Goal: Task Accomplishment & Management: Use online tool/utility

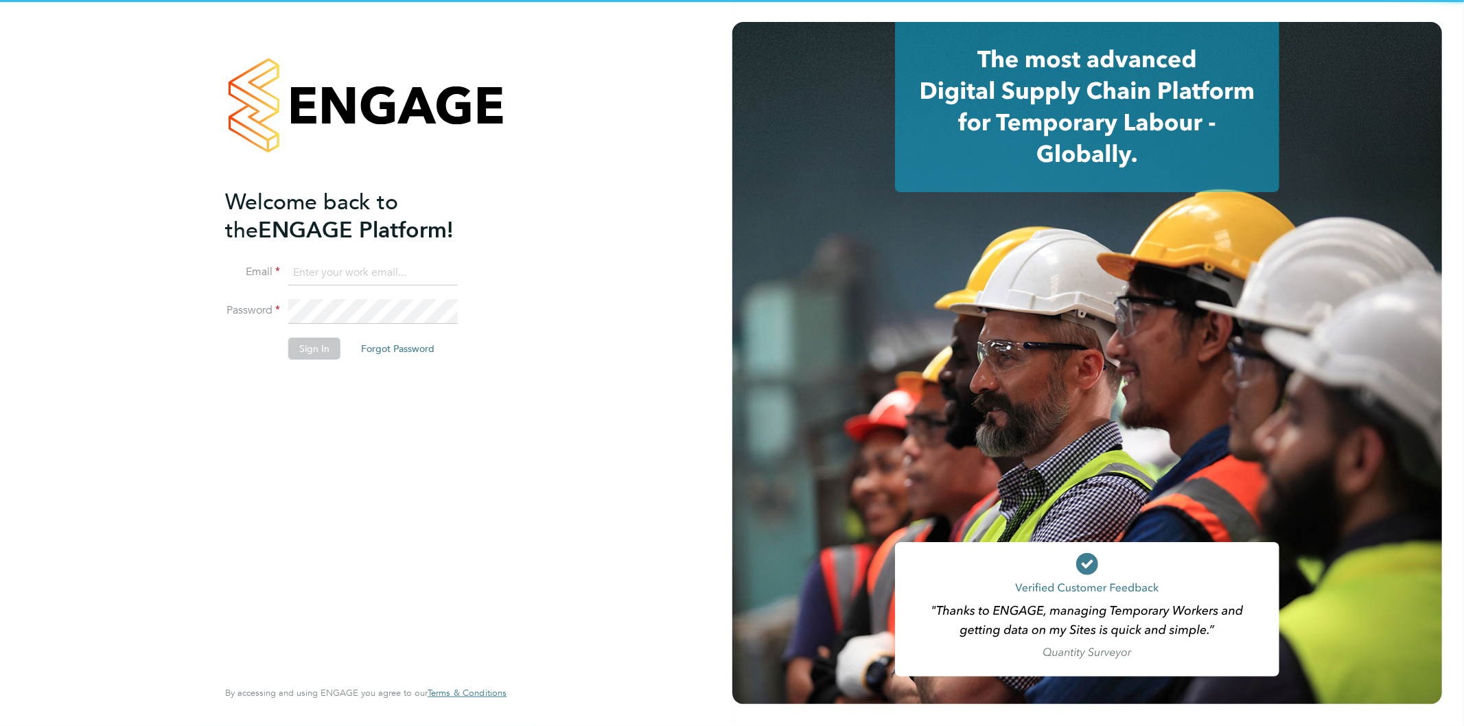
type input "bethan.parr@linearrecruitment.co.uk"
click at [365, 273] on input "bethan.parr@linearrecruitment.co.uk" at bounding box center [373, 273] width 170 height 25
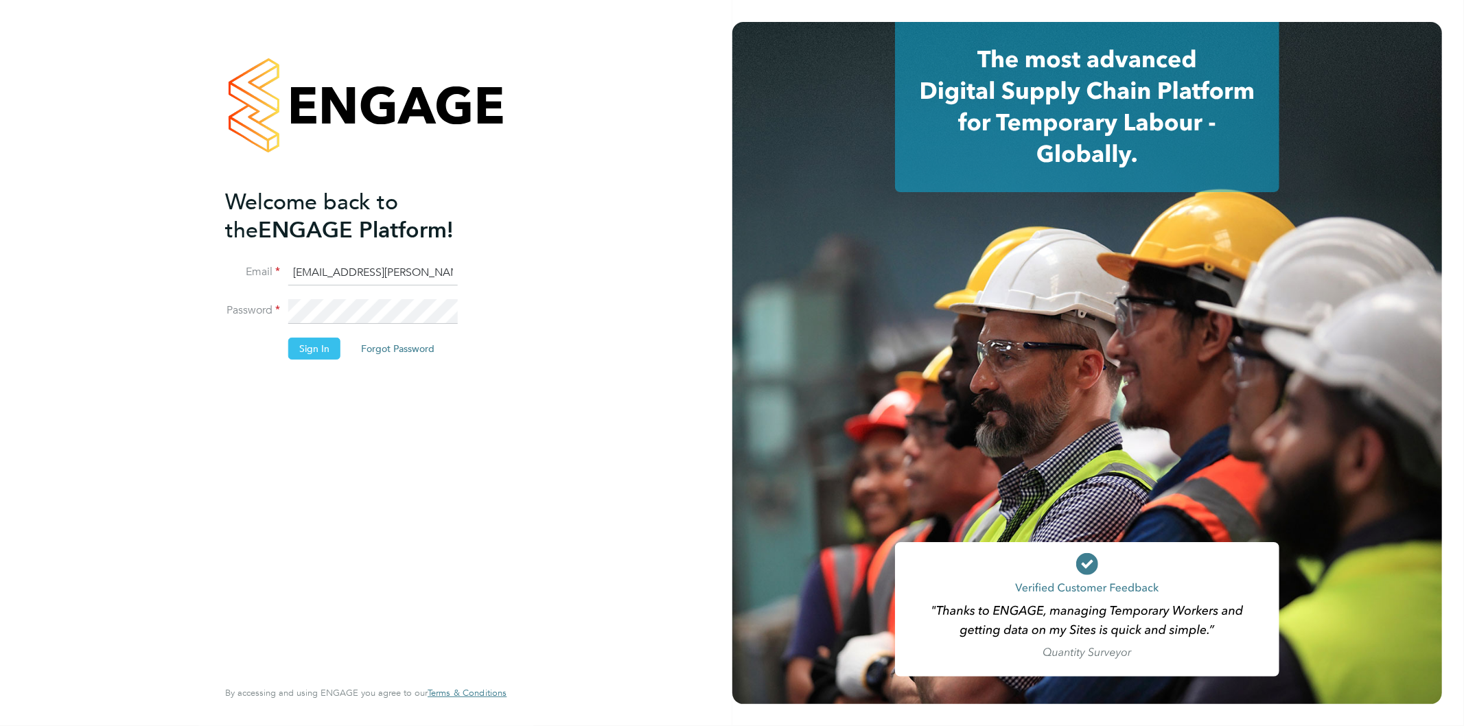
click at [272, 314] on li "Password" at bounding box center [359, 318] width 268 height 38
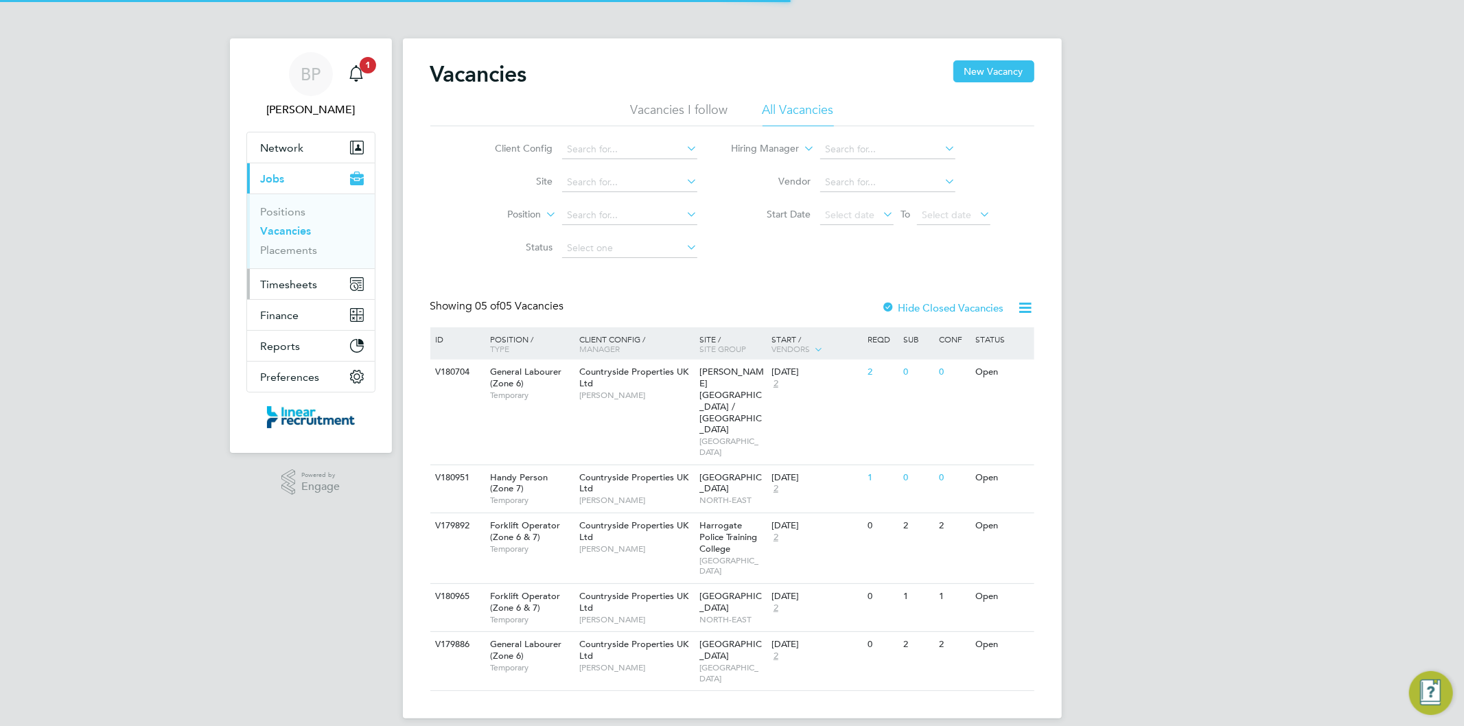
click at [280, 276] on button "Timesheets" at bounding box center [311, 284] width 128 height 30
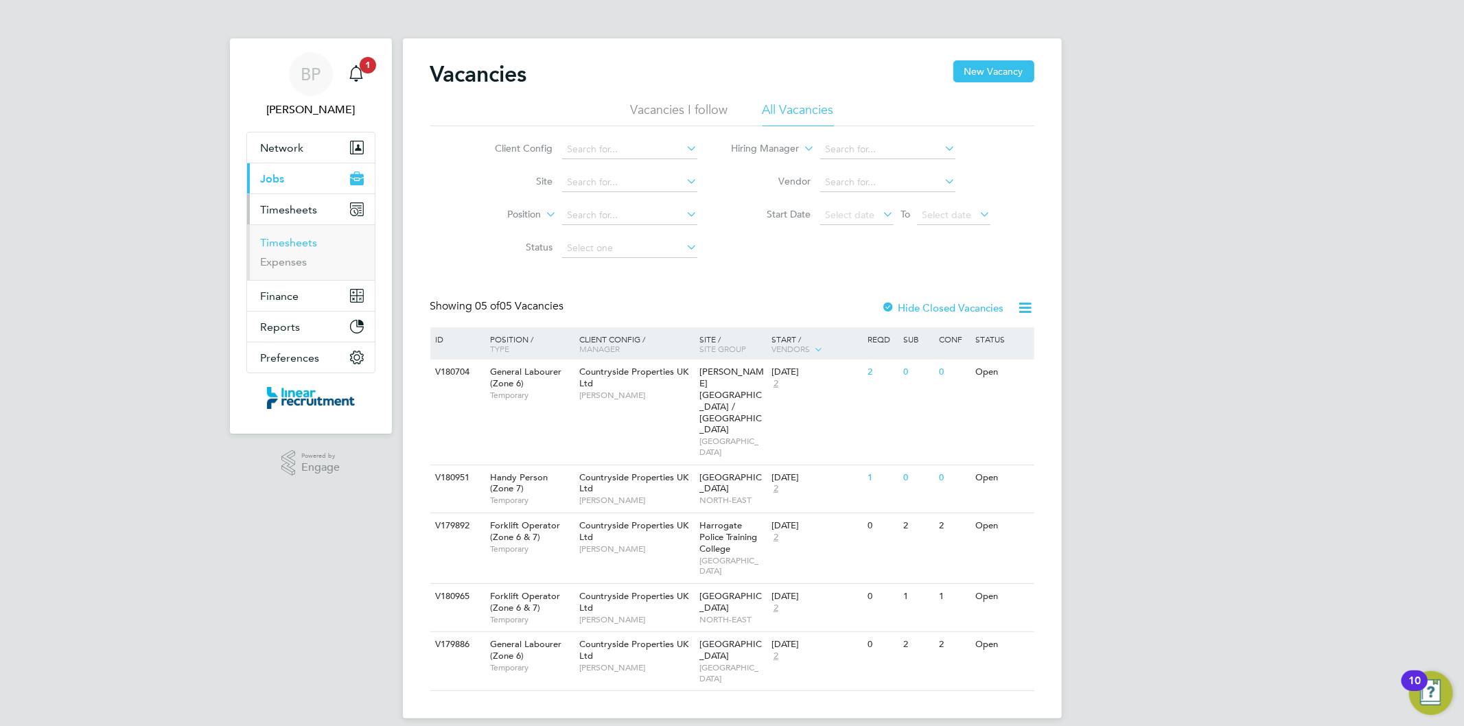
click at [286, 249] on link "Timesheets" at bounding box center [289, 242] width 57 height 13
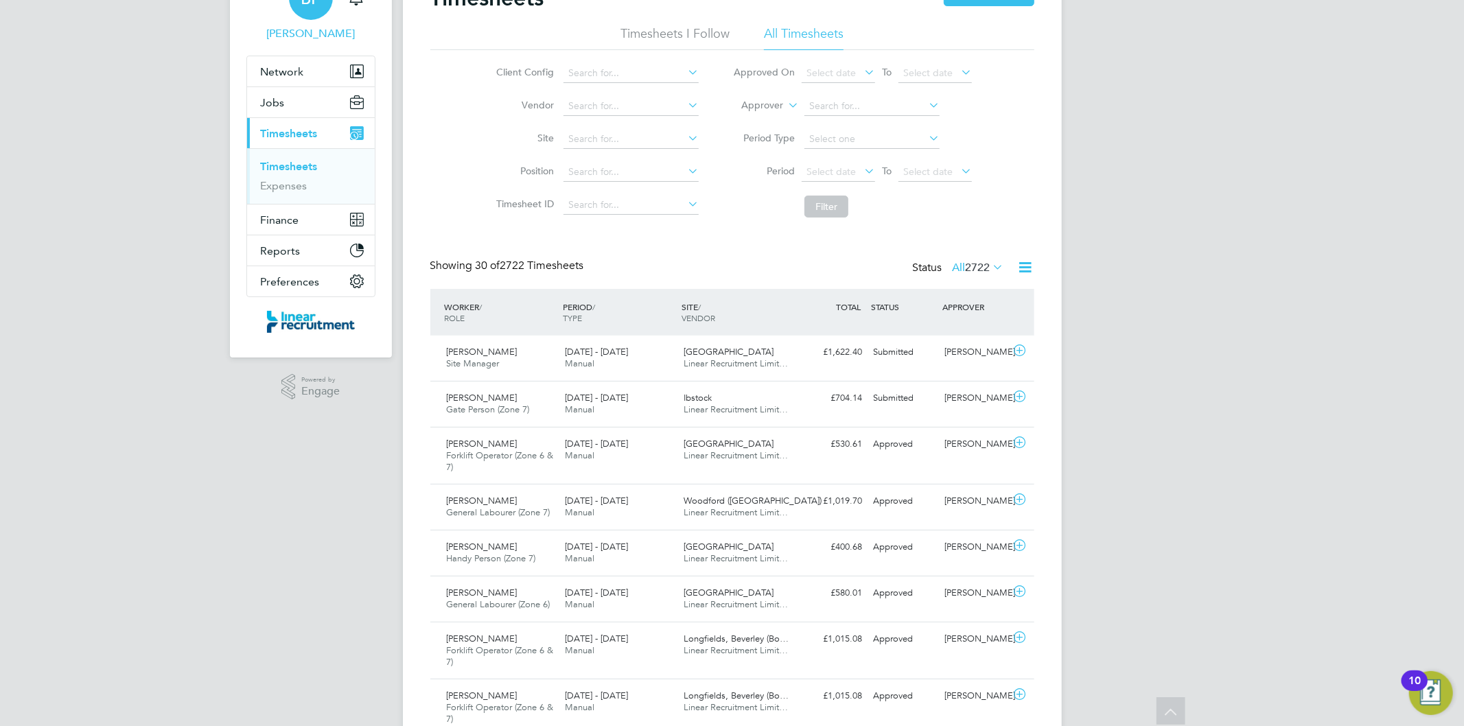
scroll to position [7, 8]
